Goal: Information Seeking & Learning: Learn about a topic

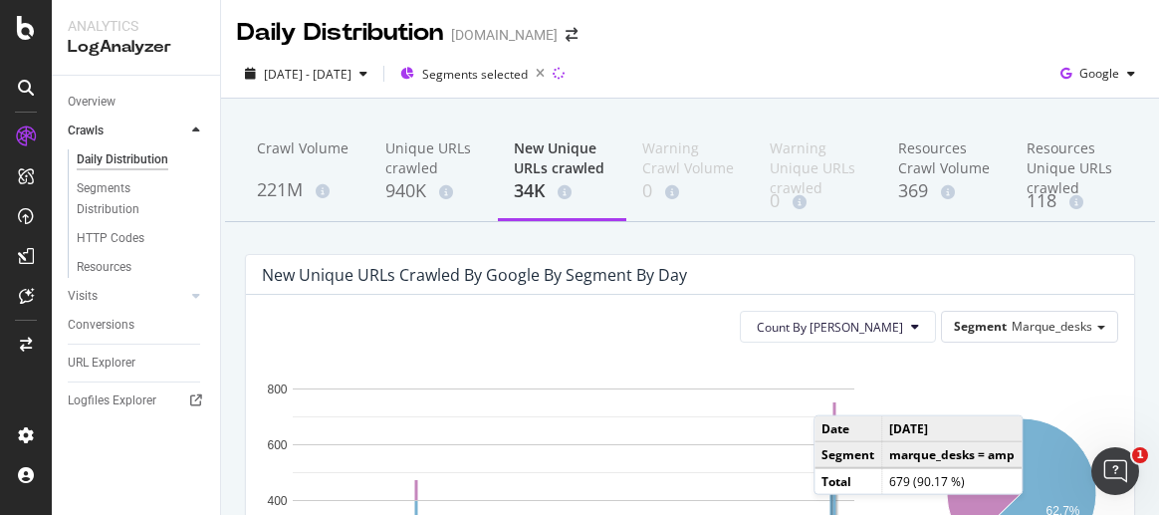
scroll to position [100, 0]
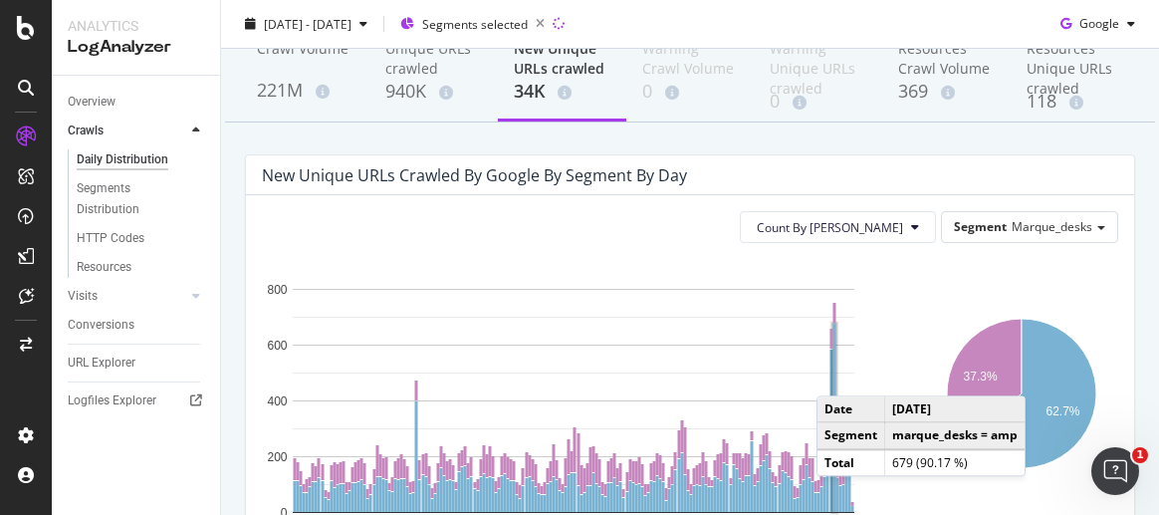
click at [837, 376] on rect "A chart." at bounding box center [835, 418] width 4 height 189
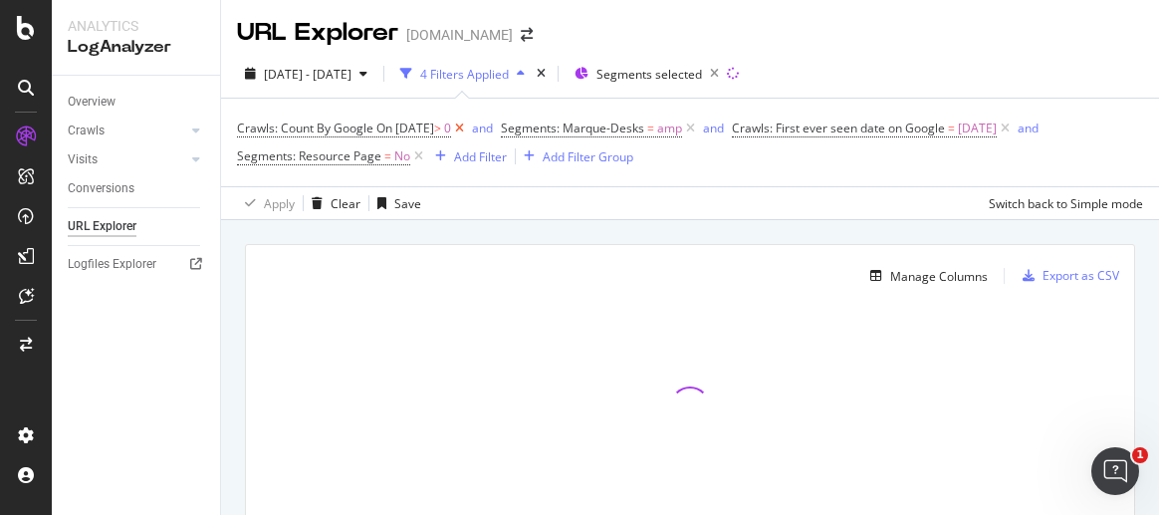
click at [468, 126] on icon at bounding box center [459, 129] width 17 height 20
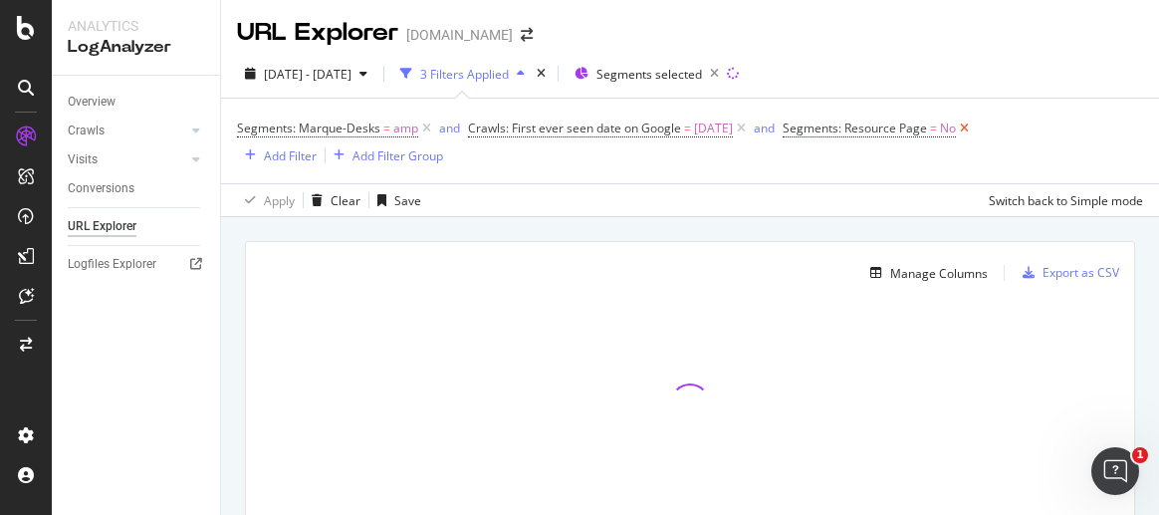
click at [973, 130] on icon at bounding box center [964, 129] width 17 height 20
